Goal: Find specific page/section: Find specific page/section

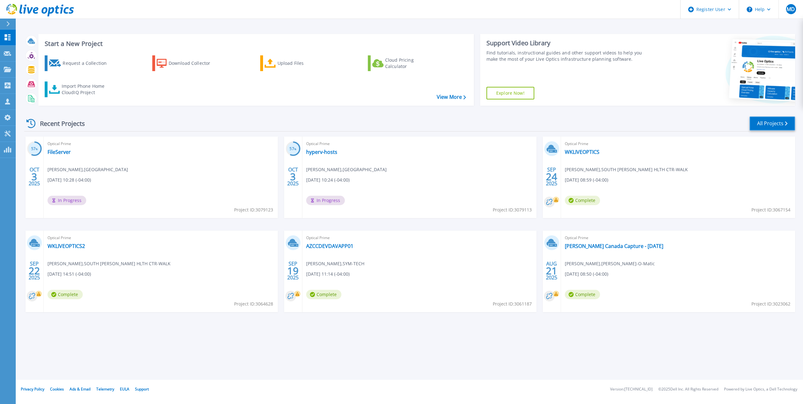
click at [777, 125] on link "All Projects" at bounding box center [772, 123] width 46 height 14
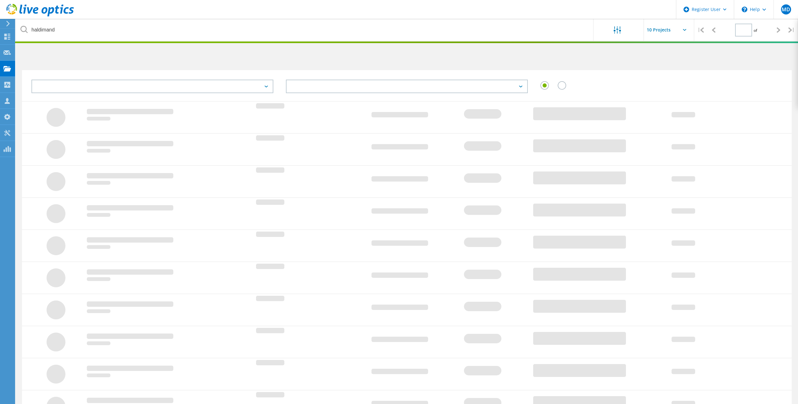
type input "1"
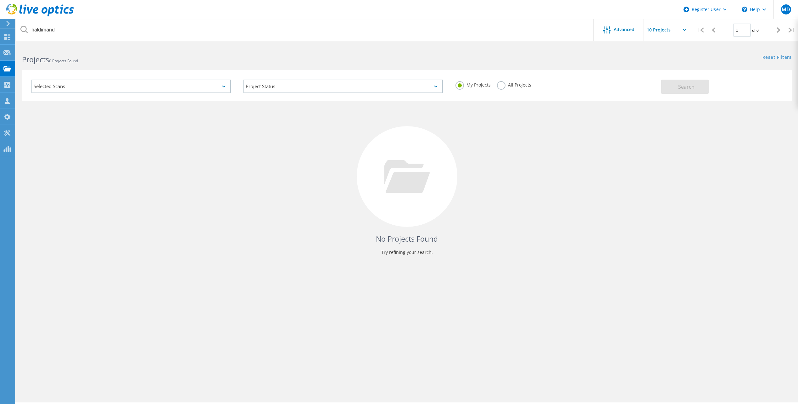
click at [506, 83] on label "All Projects" at bounding box center [514, 84] width 34 height 6
click at [0, 0] on input "All Projects" at bounding box center [0, 0] width 0 height 0
click at [101, 46] on div "Projects 0 Projects Found" at bounding box center [211, 54] width 391 height 17
